Goal: Task Accomplishment & Management: Complete application form

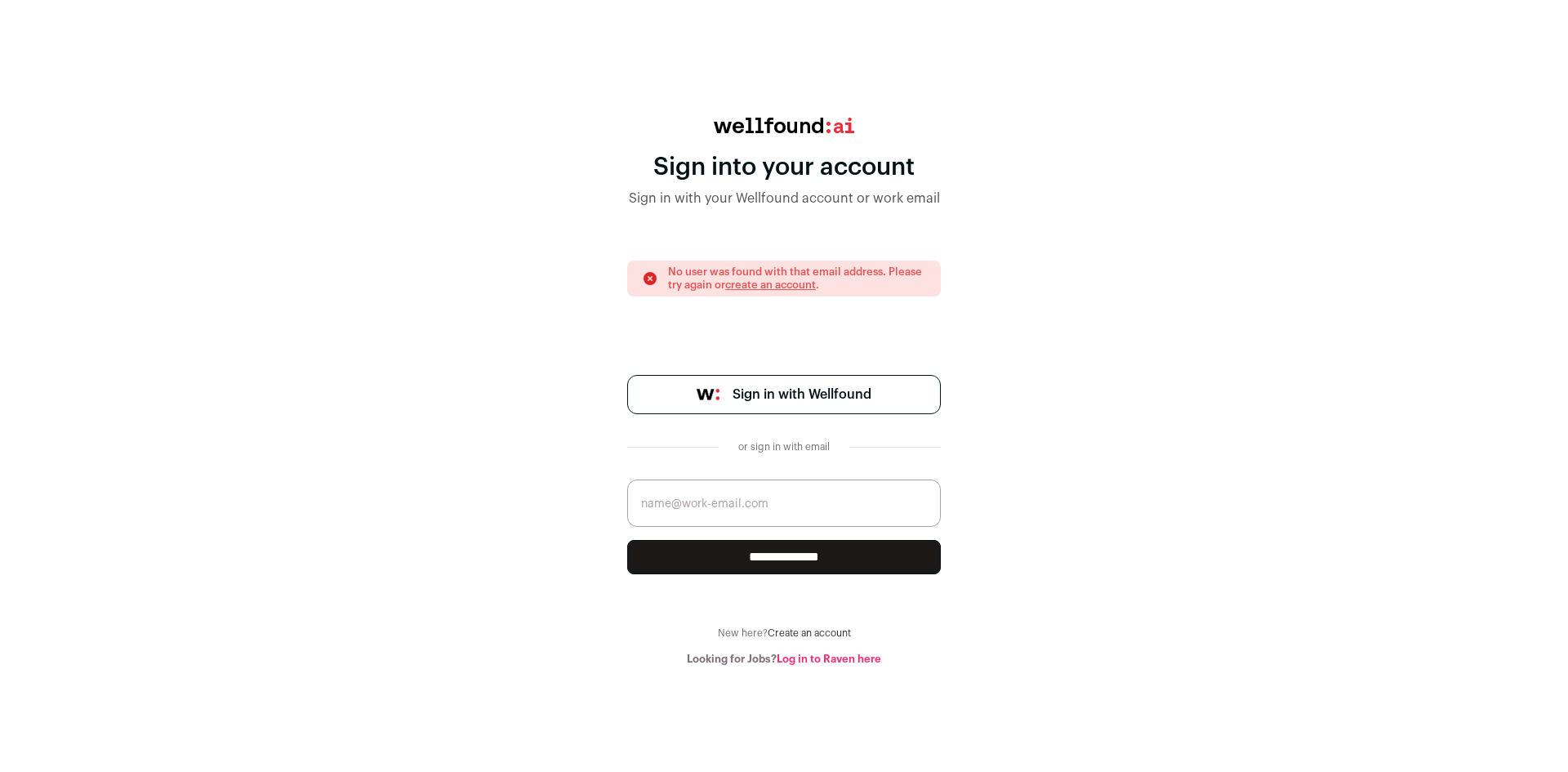
click at [1024, 520] on div "**********" at bounding box center [784, 392] width 1568 height 548
click at [801, 664] on link "Log in to Raven here" at bounding box center [829, 659] width 104 height 11
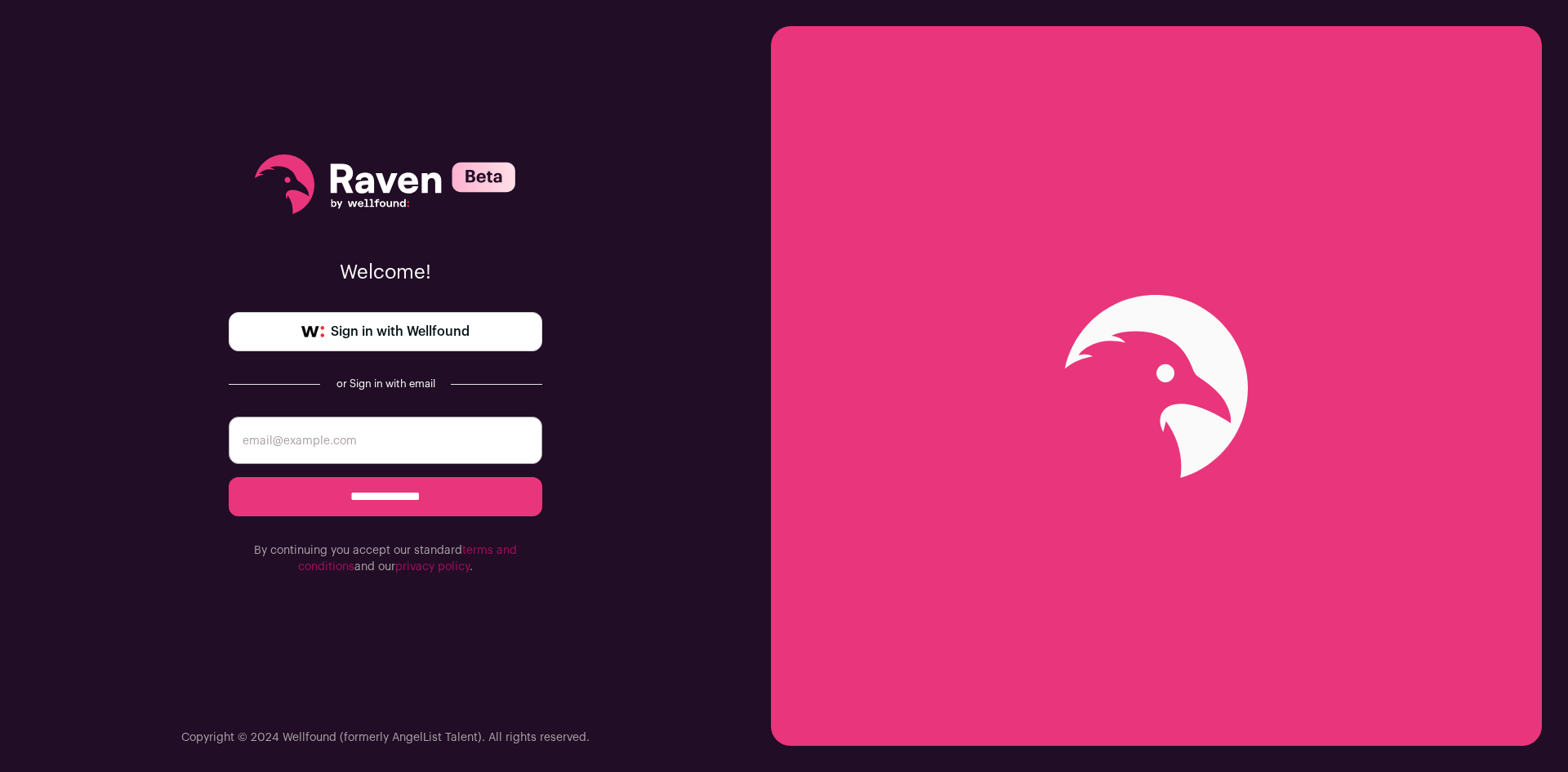
click at [291, 451] on input "email" at bounding box center [385, 440] width 314 height 47
click at [336, 446] on input "email" at bounding box center [385, 440] width 314 height 47
click at [363, 448] on input "email" at bounding box center [385, 440] width 314 height 47
type input "a"
paste input "yakshaver.kagawa@zohomail.com"
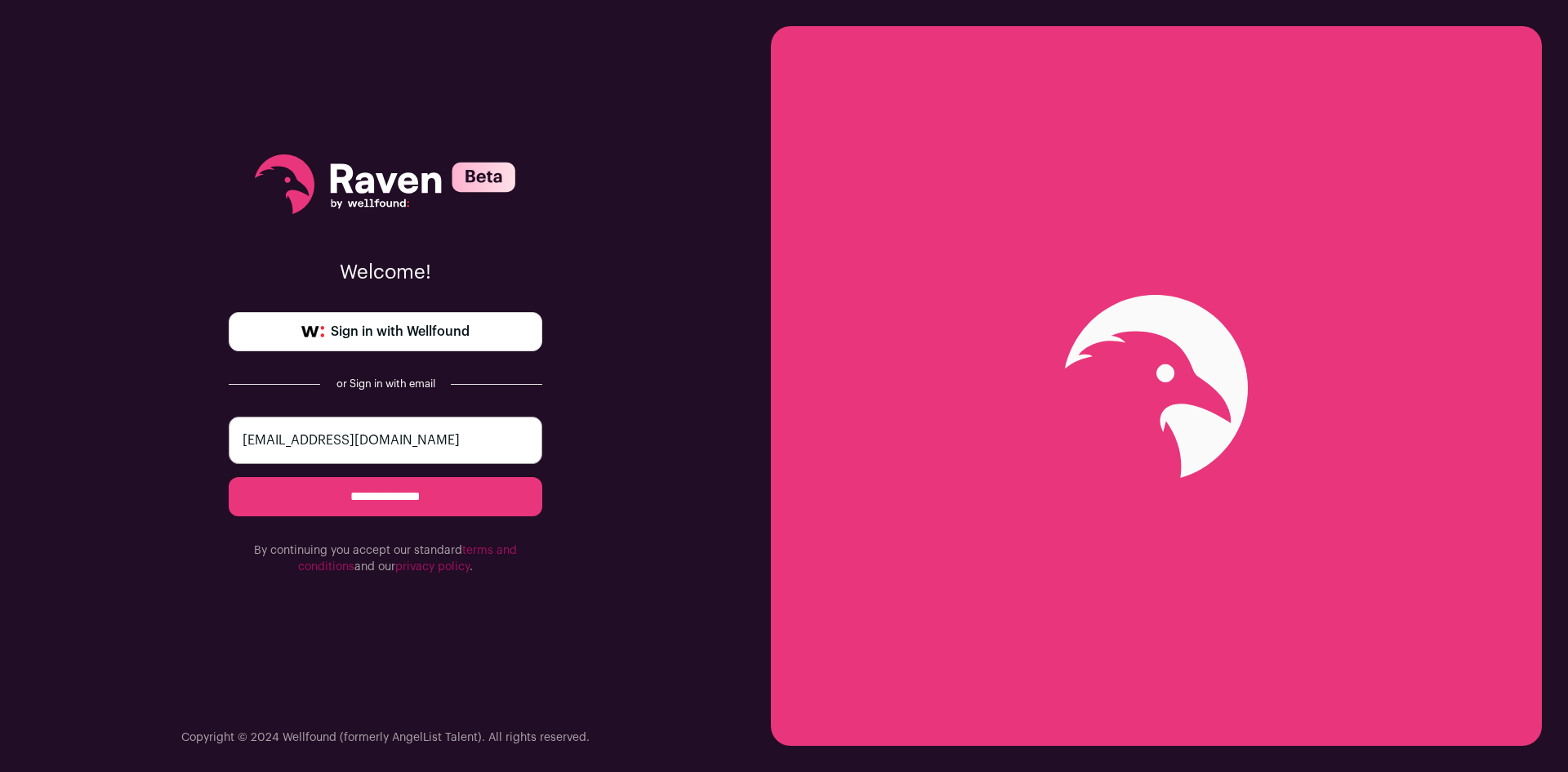
type input "yakshaver.kagawa@zohomail.com"
click at [400, 499] on input "**********" at bounding box center [385, 496] width 314 height 39
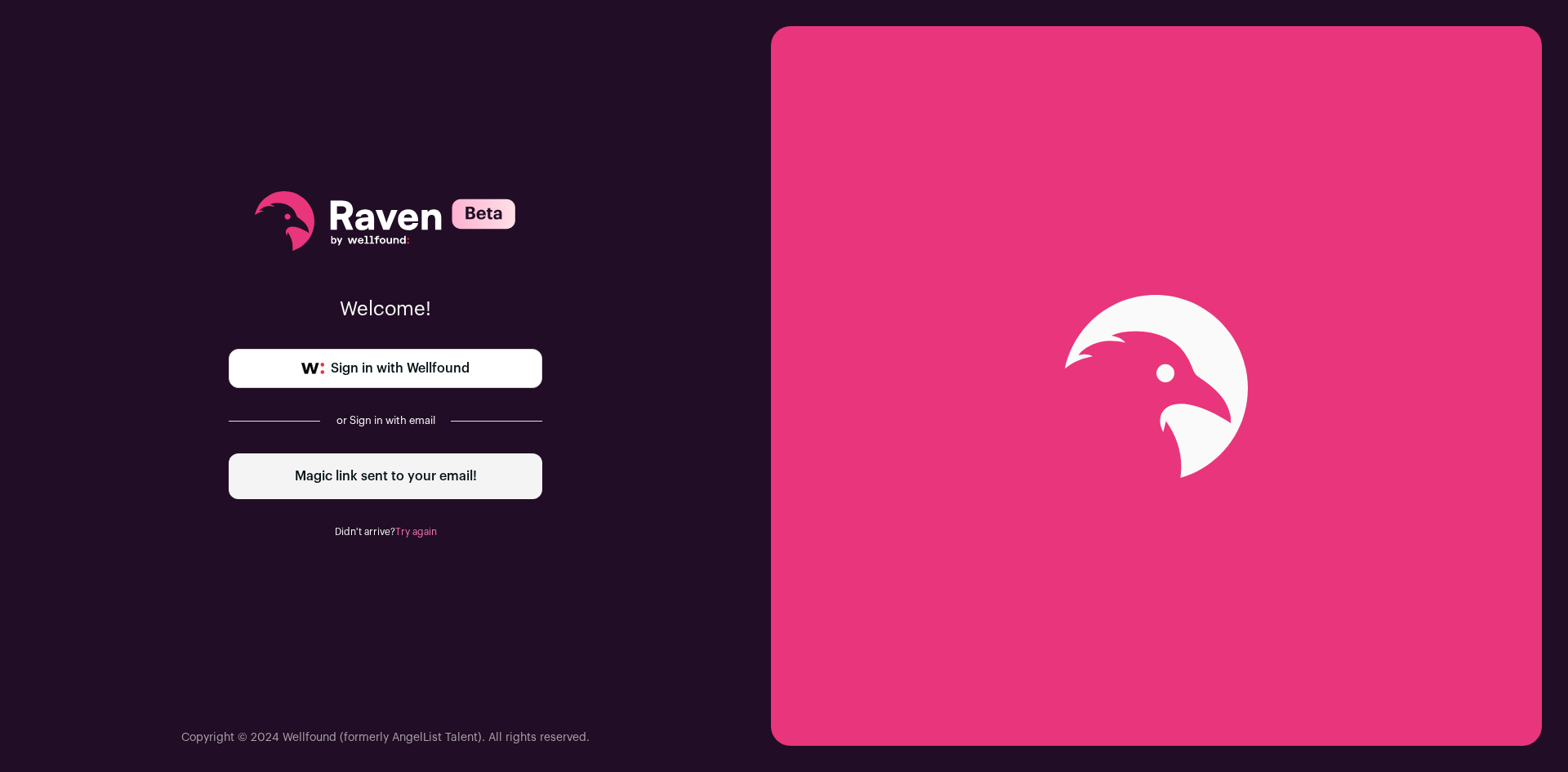
click at [382, 475] on div "Magic link sent to your email!" at bounding box center [385, 476] width 314 height 46
click at [425, 532] on link "Try again" at bounding box center [416, 532] width 41 height 10
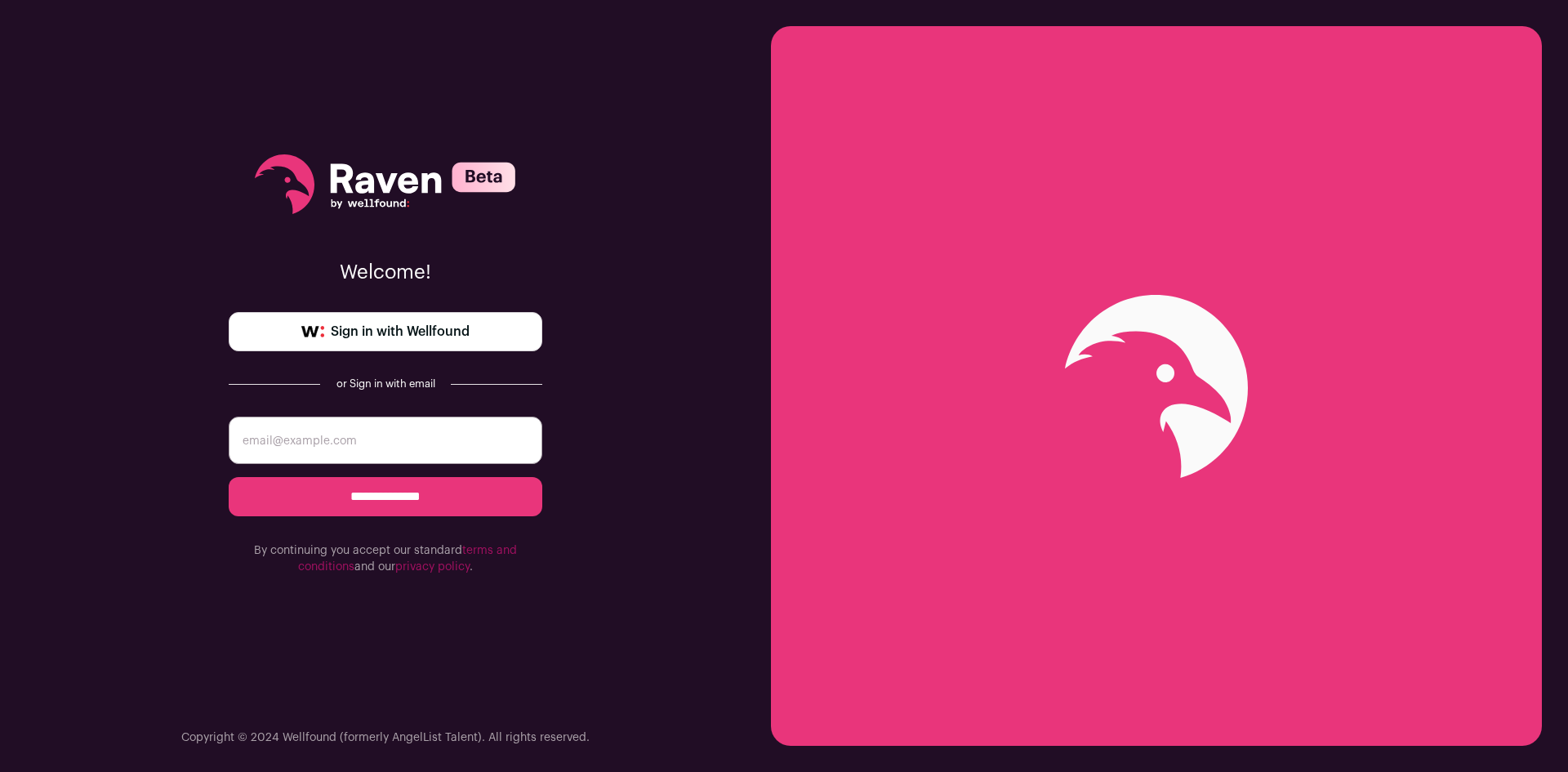
click at [298, 427] on input "email" at bounding box center [385, 440] width 314 height 47
type input "yakshaver.kagawa@zohomail.com"
click at [391, 499] on input "**********" at bounding box center [385, 496] width 314 height 39
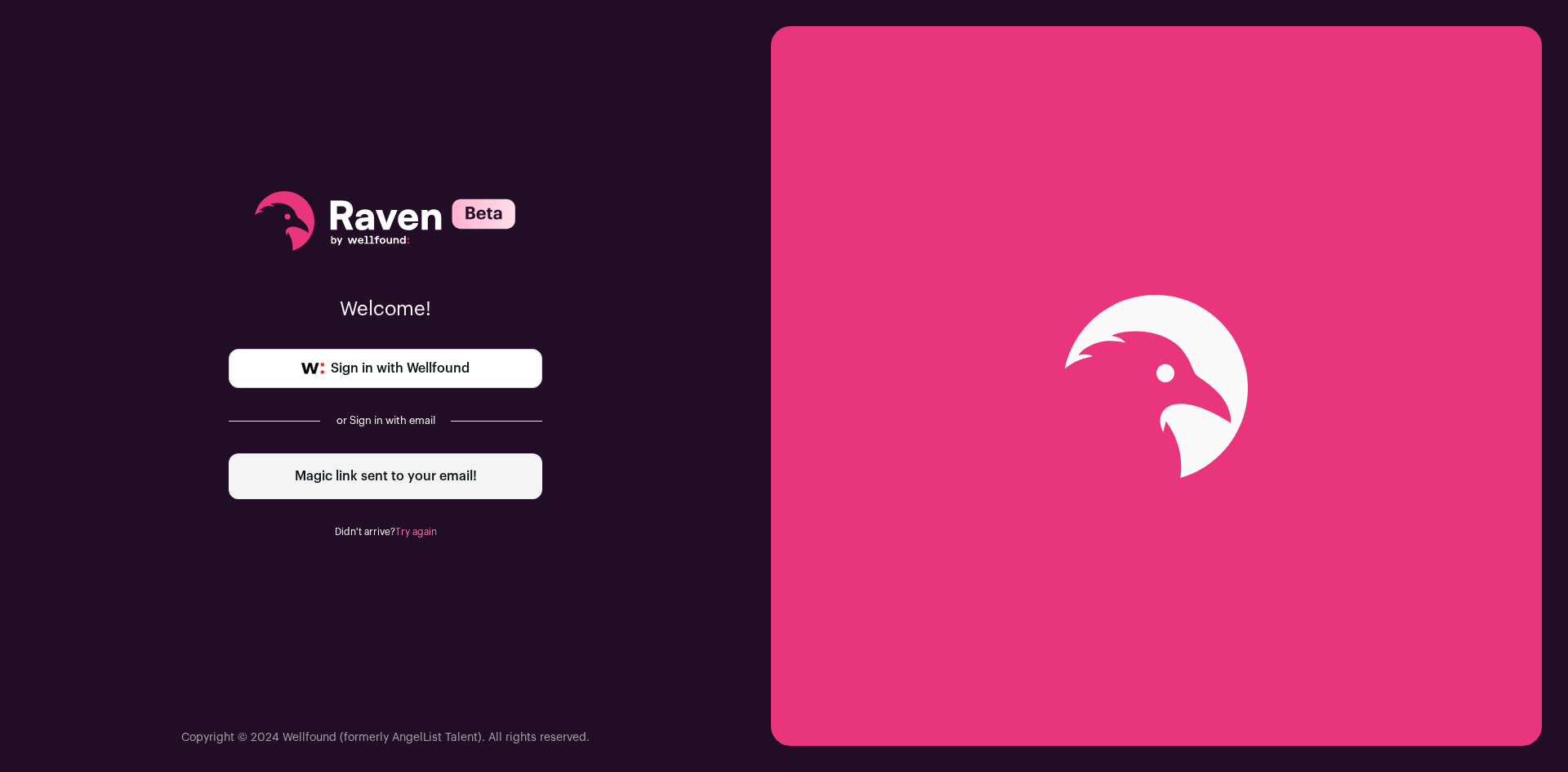
click at [422, 535] on link "Try again" at bounding box center [416, 532] width 41 height 10
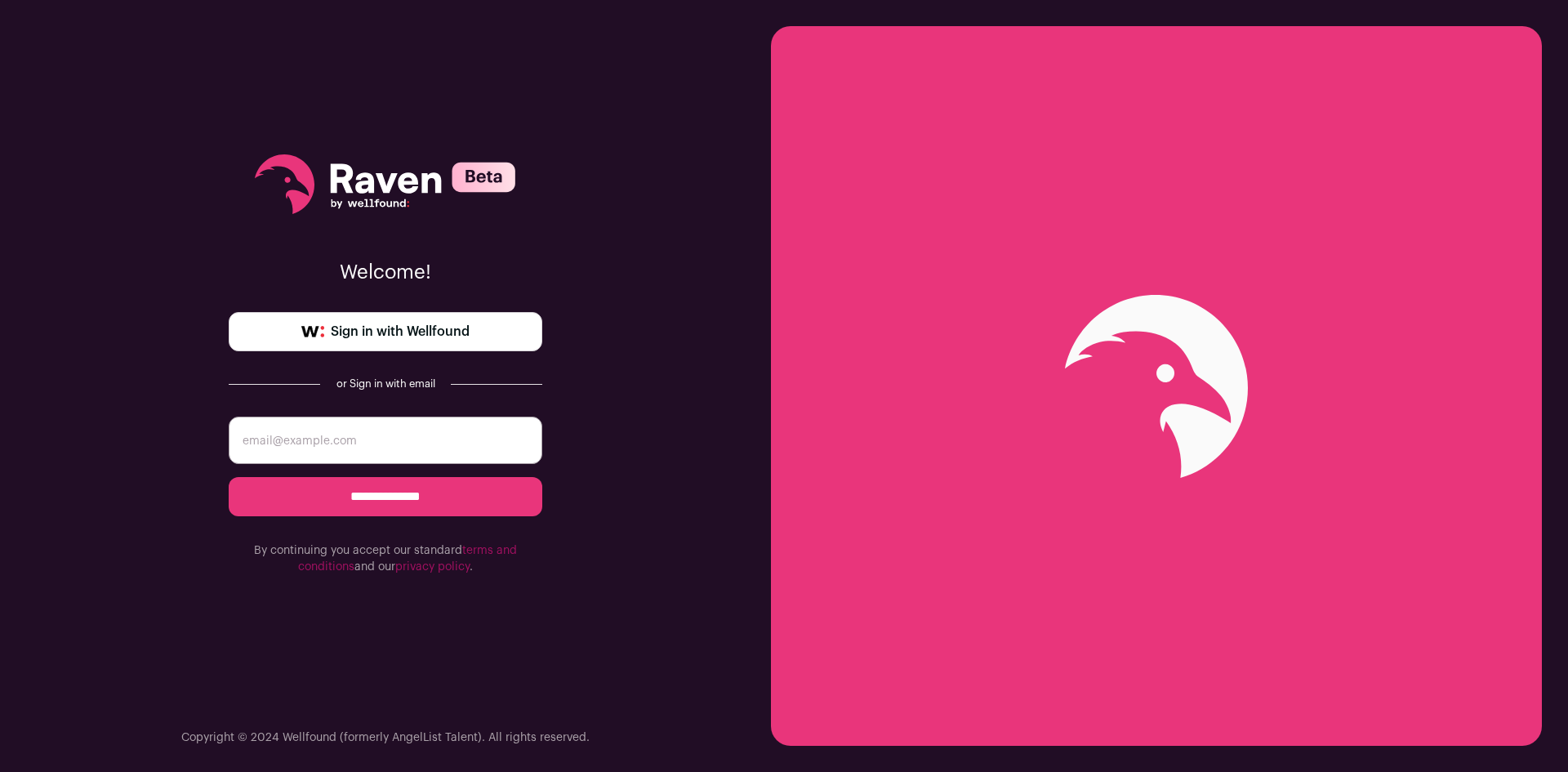
click at [354, 326] on span "Sign in with Wellfound" at bounding box center [401, 332] width 139 height 20
